Goal: Transaction & Acquisition: Purchase product/service

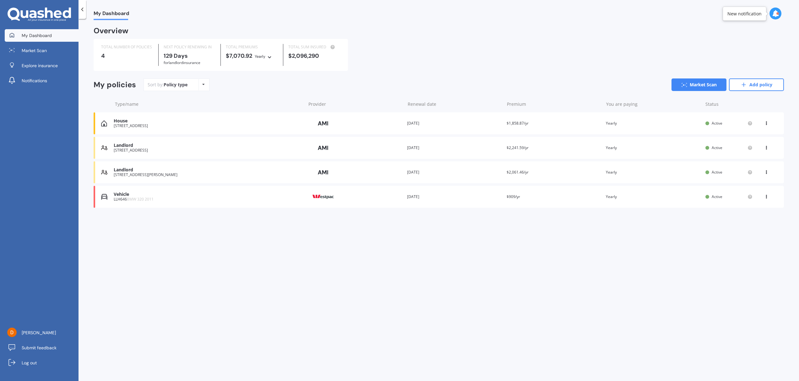
click at [775, 14] on icon at bounding box center [775, 13] width 7 height 7
click at [714, 87] on div "Market Scan Ready" at bounding box center [722, 85] width 44 height 7
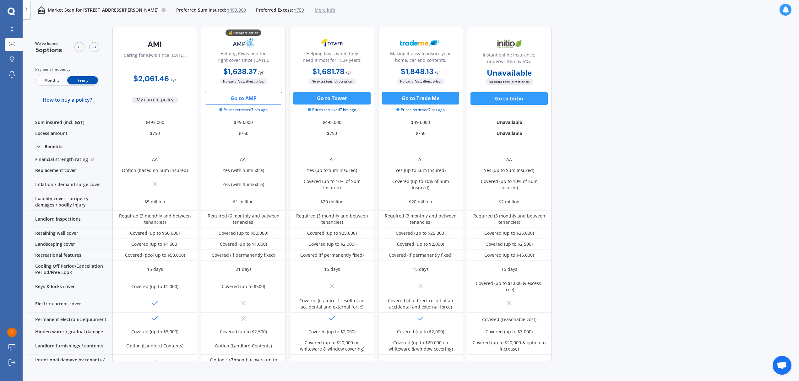
click at [244, 100] on button "Go to AMP" at bounding box center [243, 98] width 77 height 13
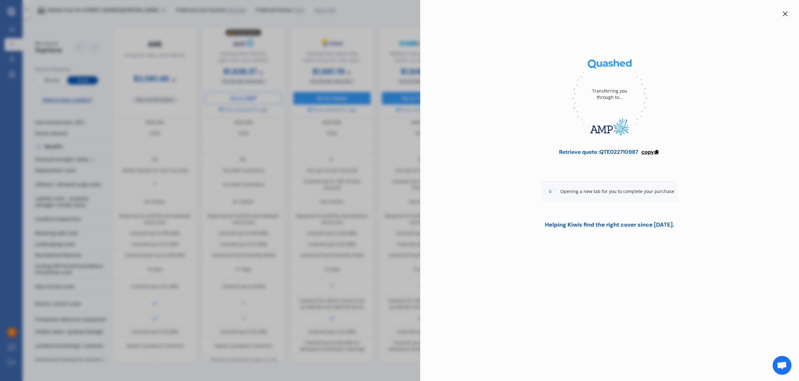
click at [647, 153] on span "copy" at bounding box center [647, 152] width 13 height 7
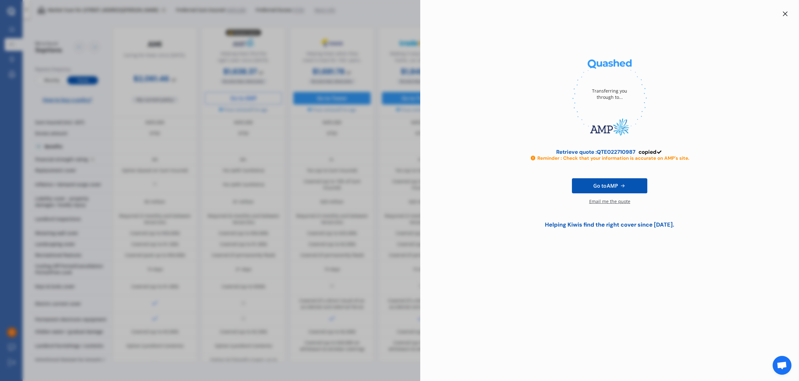
click at [619, 190] on link "Go to AMP" at bounding box center [609, 185] width 75 height 15
click at [781, 15] on div at bounding box center [785, 14] width 8 height 8
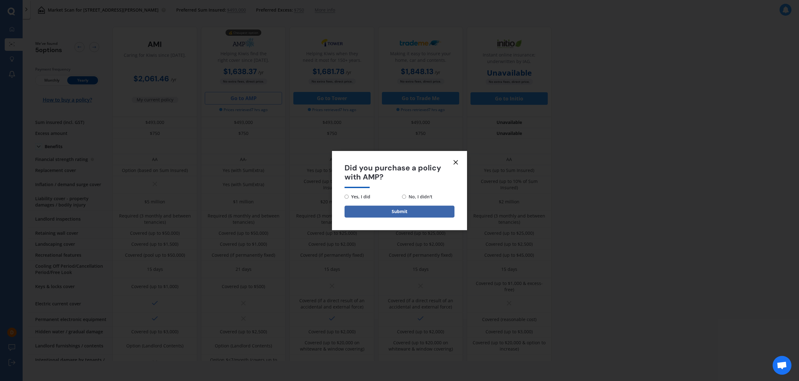
click at [456, 162] on line at bounding box center [456, 162] width 4 height 4
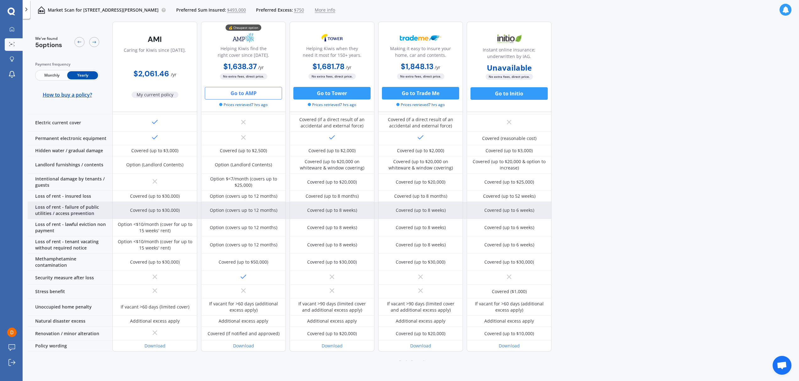
scroll to position [3, 0]
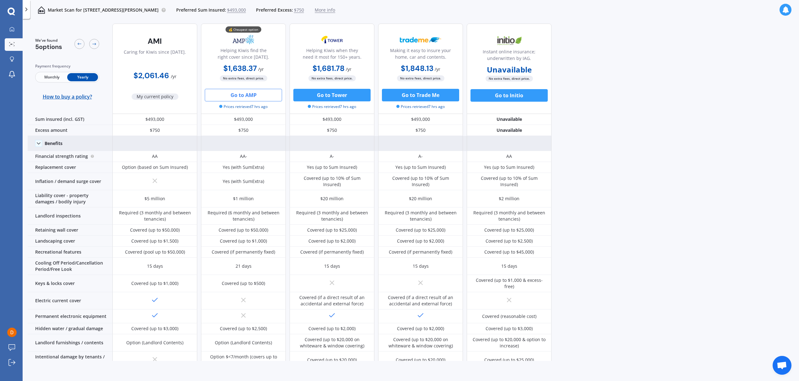
click at [40, 145] on icon at bounding box center [38, 143] width 6 height 6
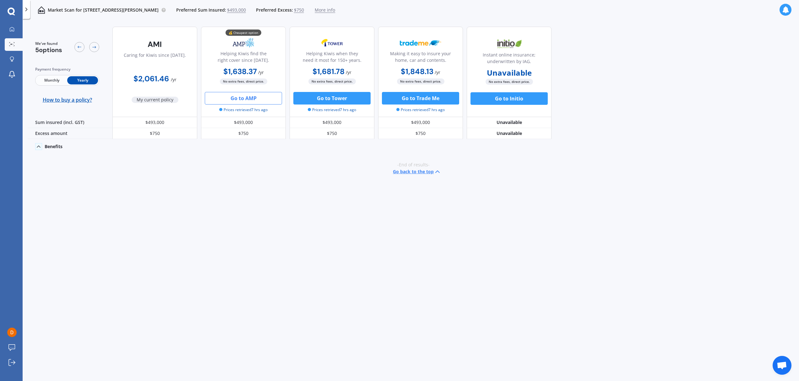
scroll to position [0, 0]
click at [40, 145] on icon at bounding box center [38, 147] width 6 height 6
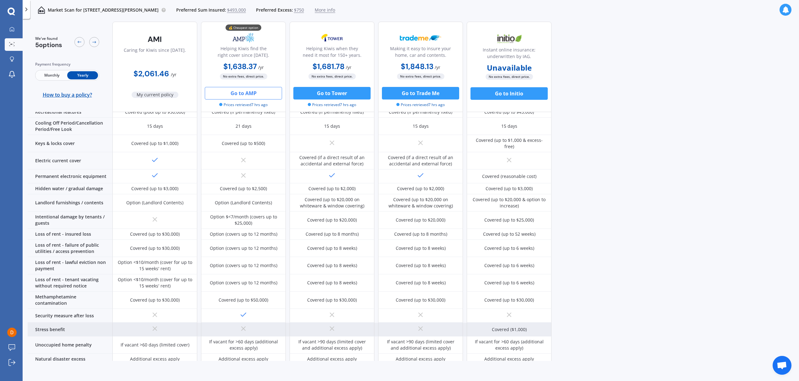
scroll to position [181, 0]
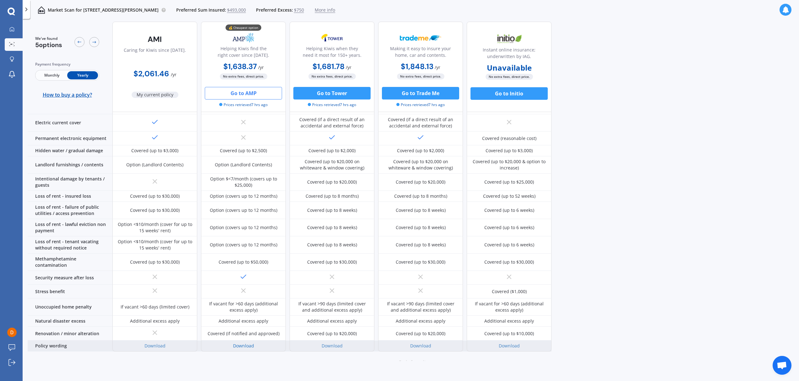
click at [252, 343] on link "Download" at bounding box center [243, 346] width 21 height 6
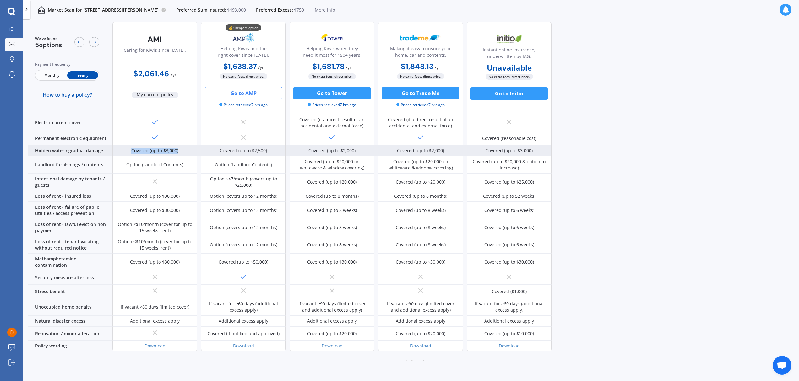
drag, startPoint x: 131, startPoint y: 137, endPoint x: 196, endPoint y: 142, distance: 65.5
click at [196, 145] on div "Covered (up to $3,000)" at bounding box center [154, 150] width 85 height 11
